Goal: Information Seeking & Learning: Learn about a topic

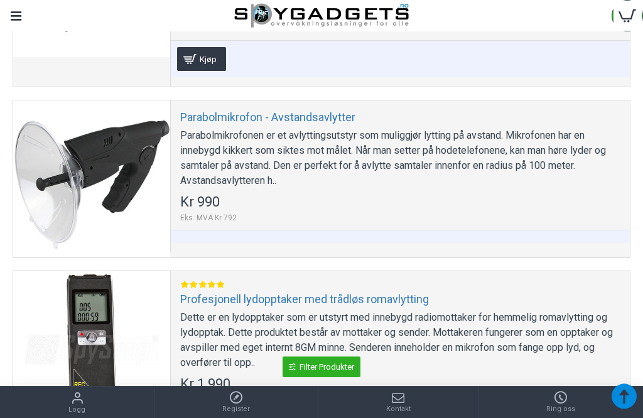
scroll to position [685, 0]
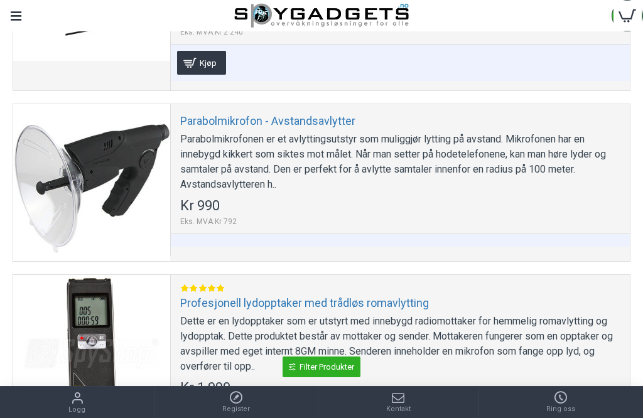
click at [324, 302] on link "Profesjonell lydopptaker med trådløs romavlytting" at bounding box center [304, 303] width 248 height 14
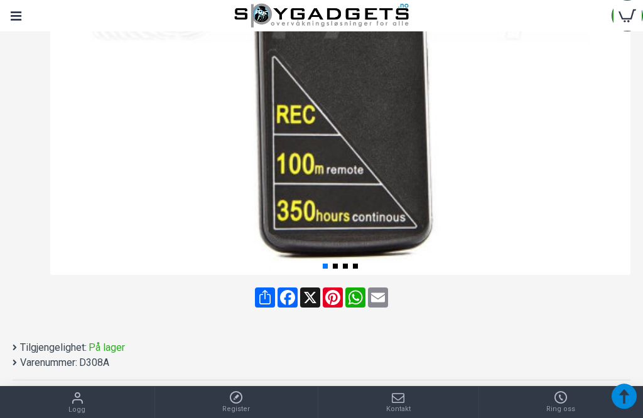
scroll to position [469, 0]
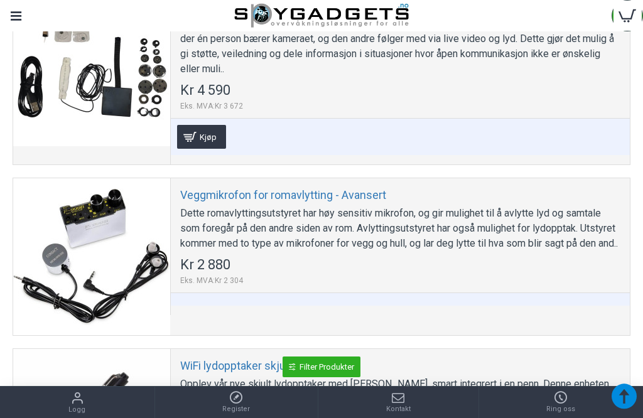
scroll to position [1171, 0]
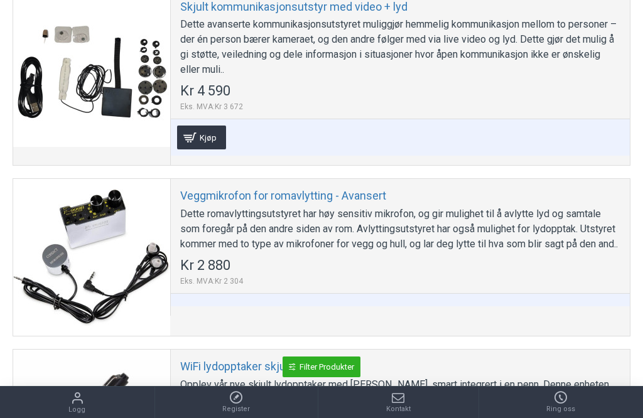
click at [312, 193] on link "Veggmikrofon for romavlytting - Avansert" at bounding box center [283, 195] width 206 height 14
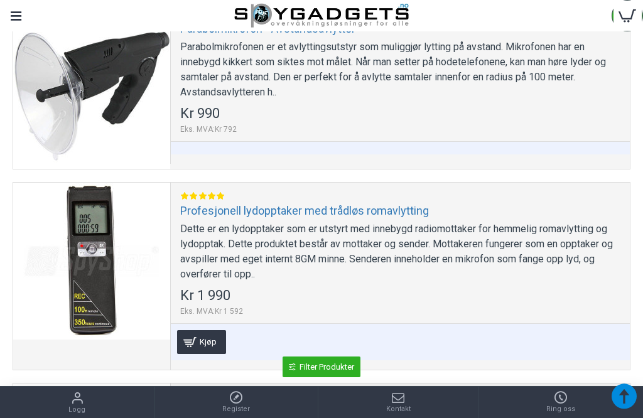
scroll to position [777, 0]
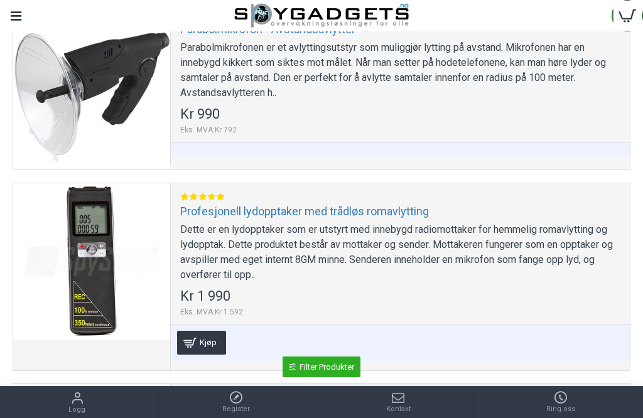
click at [277, 215] on link "Profesjonell lydopptaker med trådløs romavlytting" at bounding box center [304, 211] width 248 height 14
